Goal: Find contact information: Find contact information

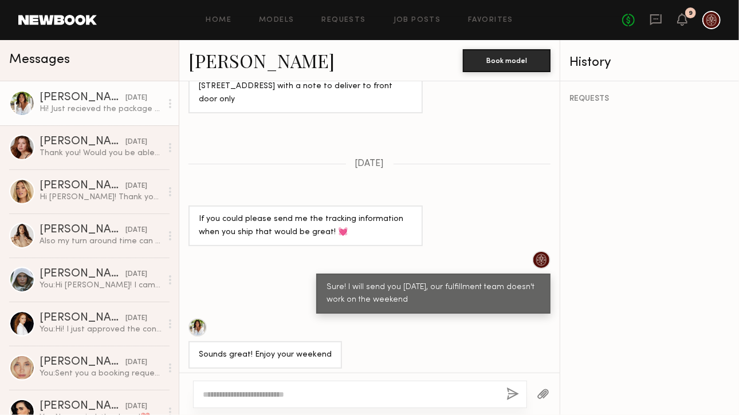
scroll to position [1381, 0]
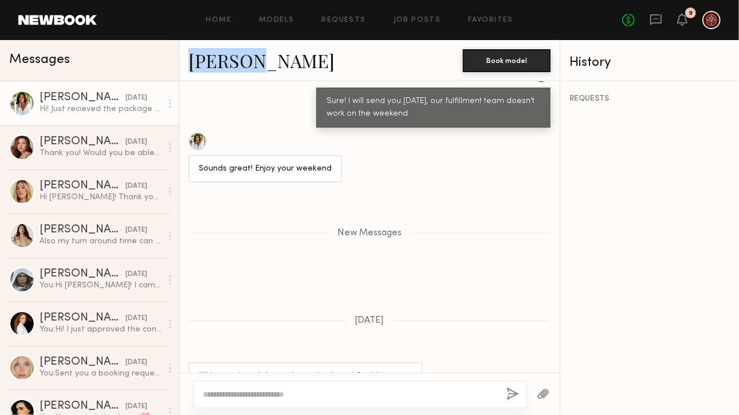
drag, startPoint x: 180, startPoint y: 54, endPoint x: 266, endPoint y: 58, distance: 85.5
click at [266, 58] on div "[PERSON_NAME] Book model" at bounding box center [369, 60] width 380 height 41
copy link "AnnaNoel"
click at [403, 256] on div "Keep direct messages professional and related only to paid job opportunities. M…" at bounding box center [369, 227] width 380 height 292
click at [243, 61] on link "[PERSON_NAME]" at bounding box center [261, 60] width 146 height 25
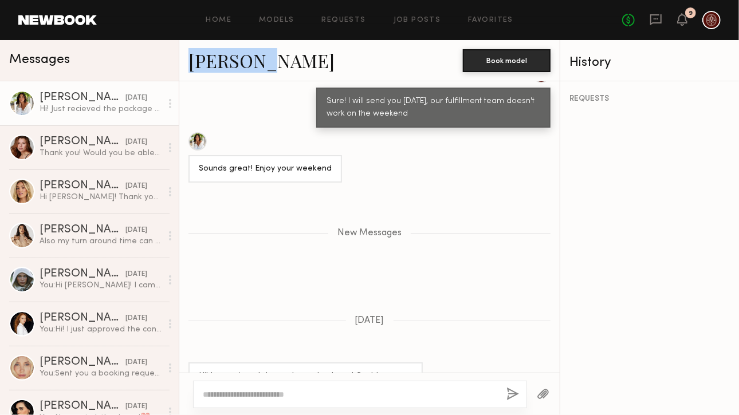
drag, startPoint x: 183, startPoint y: 60, endPoint x: 266, endPoint y: 62, distance: 82.5
click at [266, 62] on div "[PERSON_NAME] Book model" at bounding box center [369, 60] width 380 height 41
copy link "AnnaNoel"
